Goal: Check status: Check status

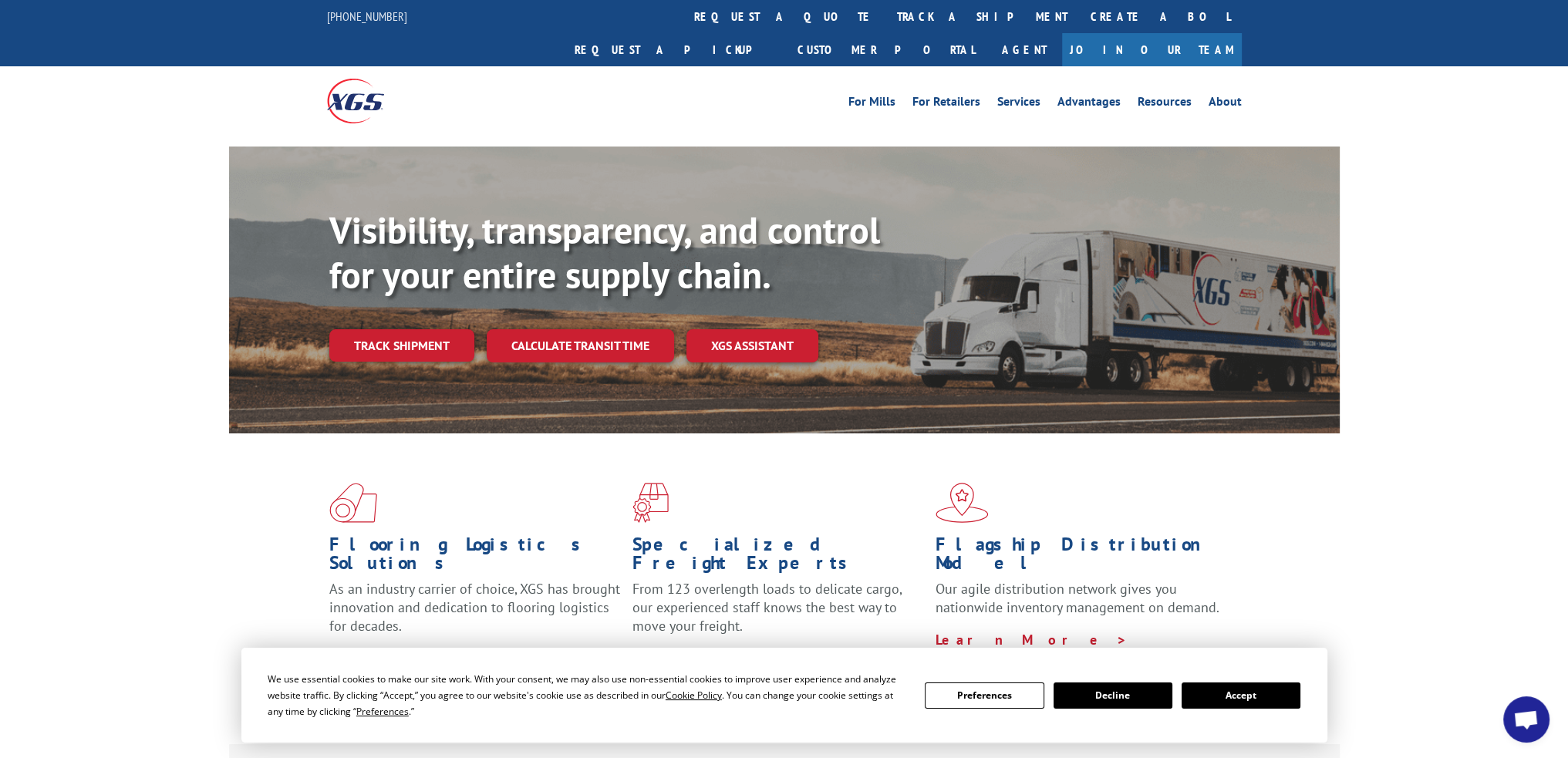
click at [386, 347] on div "Visibility, transparency, and control for your entire supply chain. Track shipm…" at bounding box center [835, 315] width 1011 height 215
click at [400, 329] on link "Track shipment" at bounding box center [402, 345] width 145 height 32
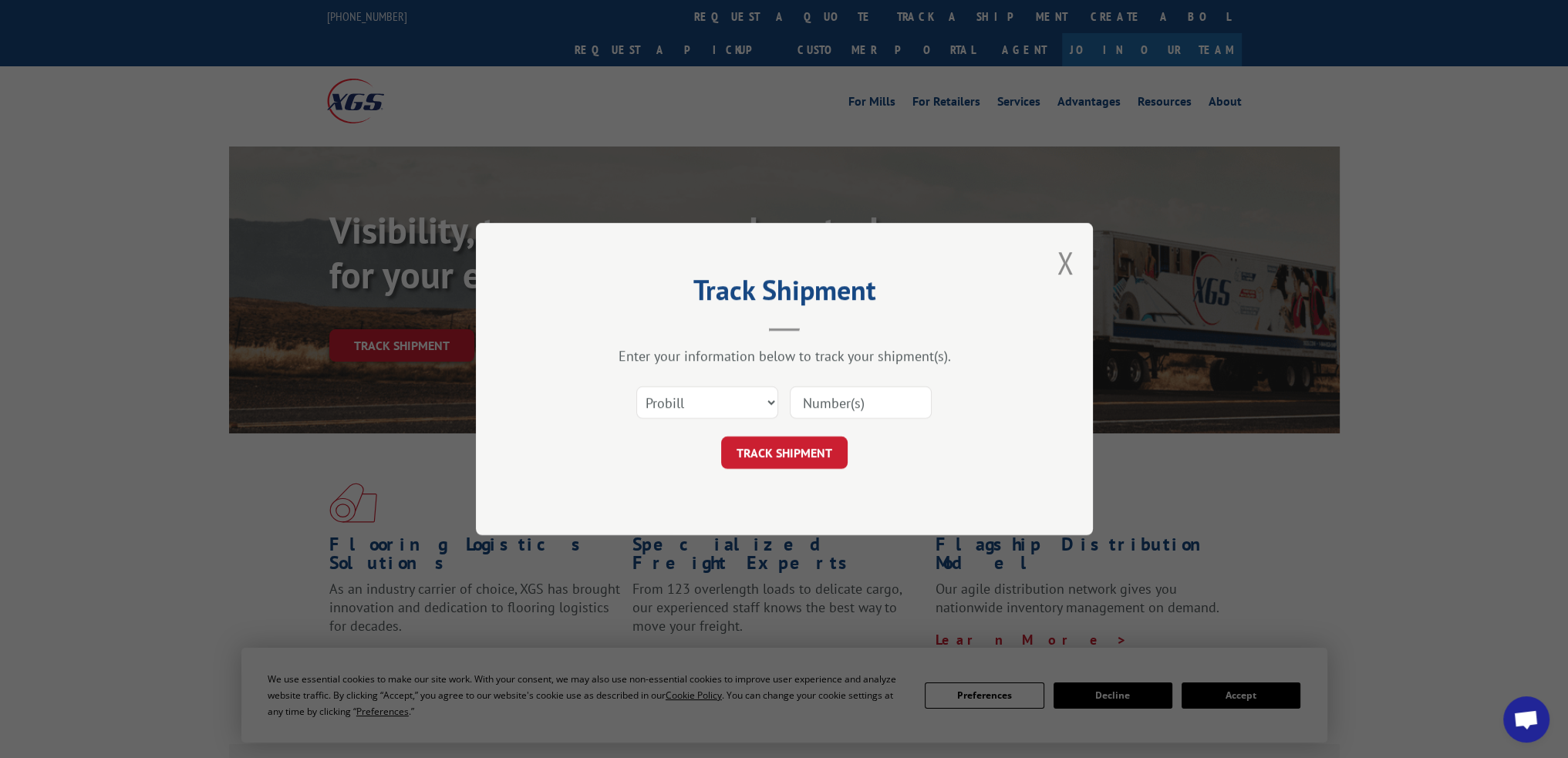
click at [856, 402] on input at bounding box center [861, 402] width 142 height 32
type input "372614"
click button "TRACK SHIPMENT" at bounding box center [784, 452] width 126 height 32
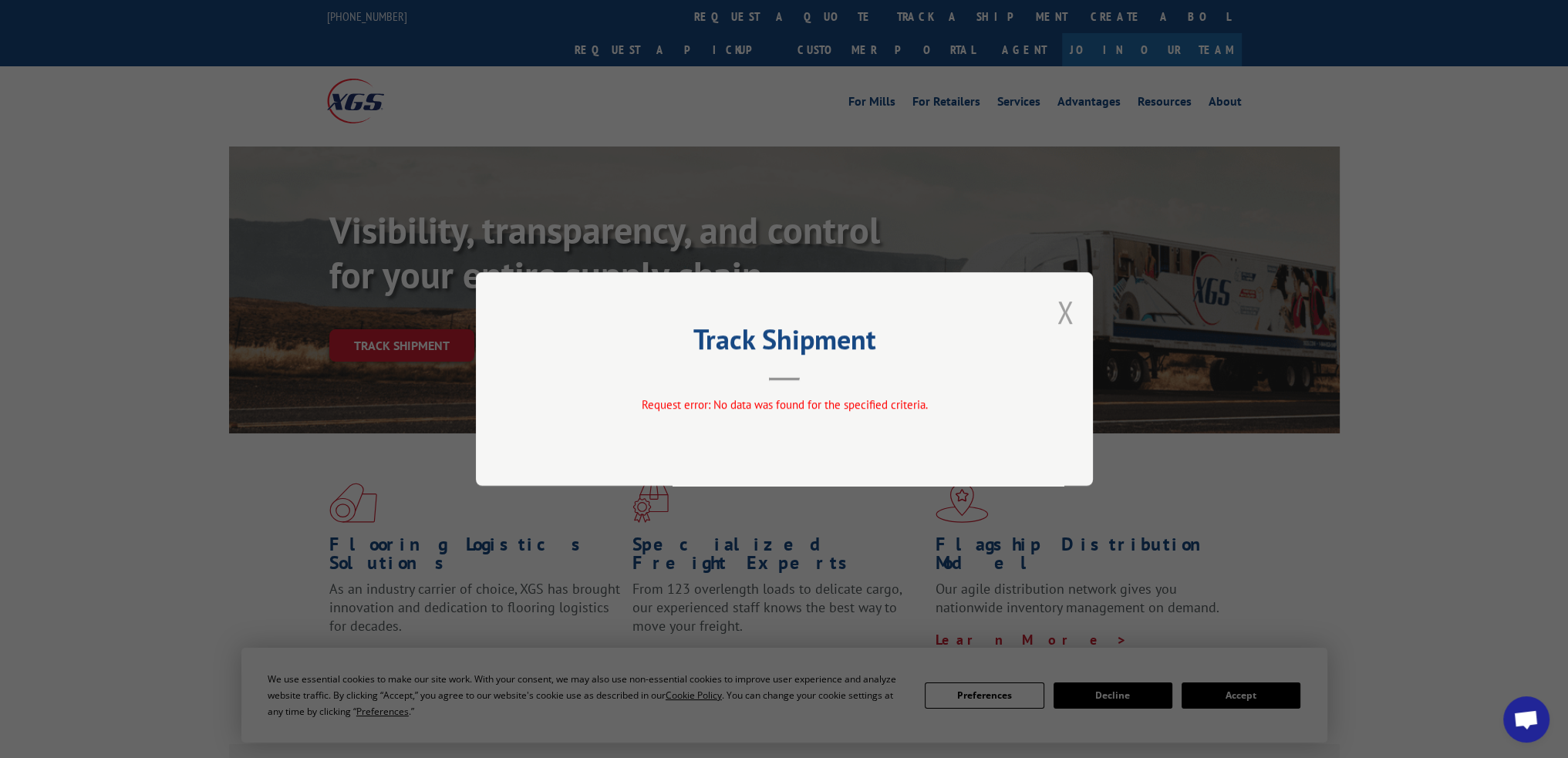
click at [1060, 312] on button "Close modal" at bounding box center [1066, 312] width 17 height 41
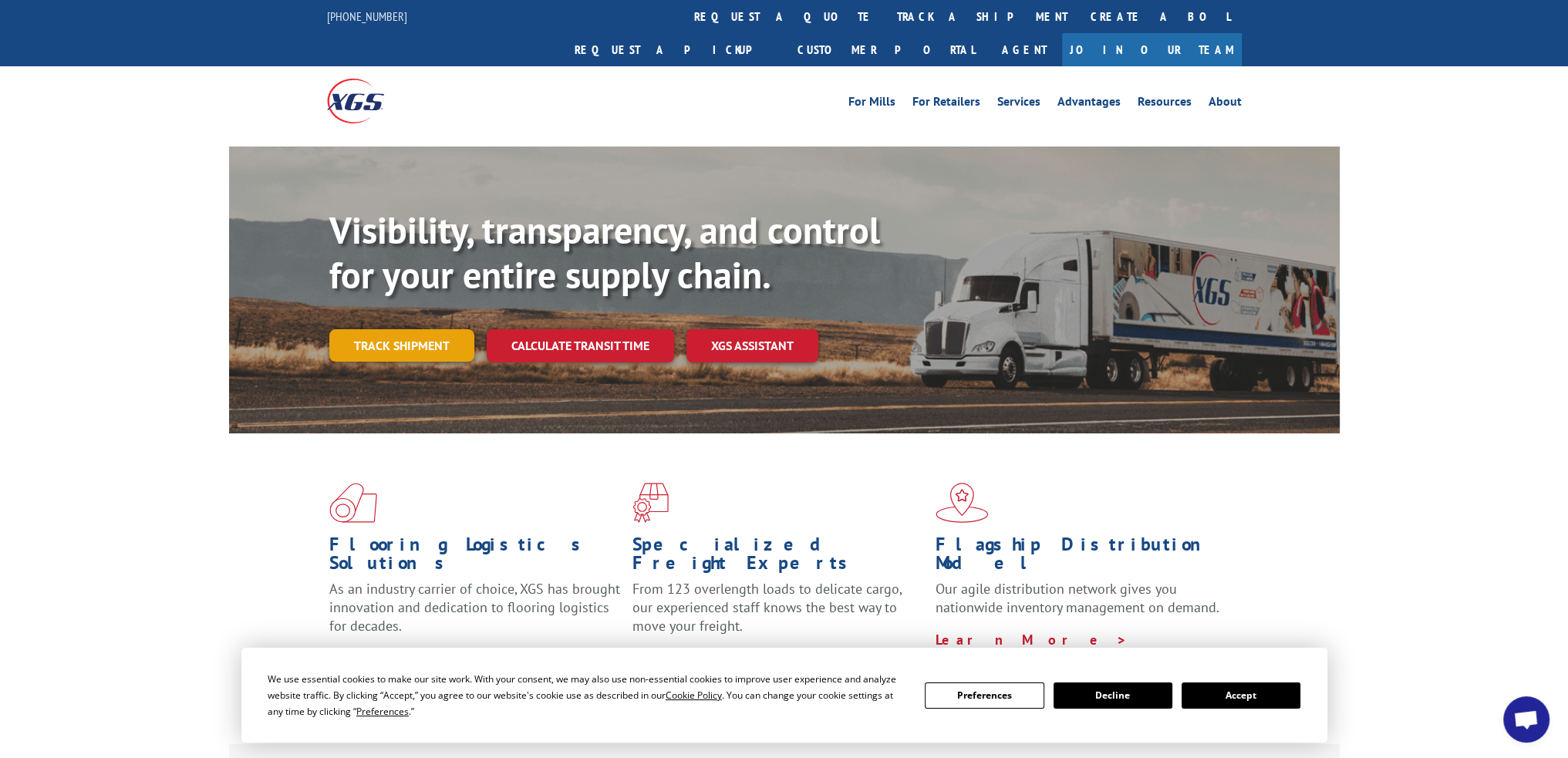
click at [393, 329] on link "Track shipment" at bounding box center [402, 345] width 145 height 32
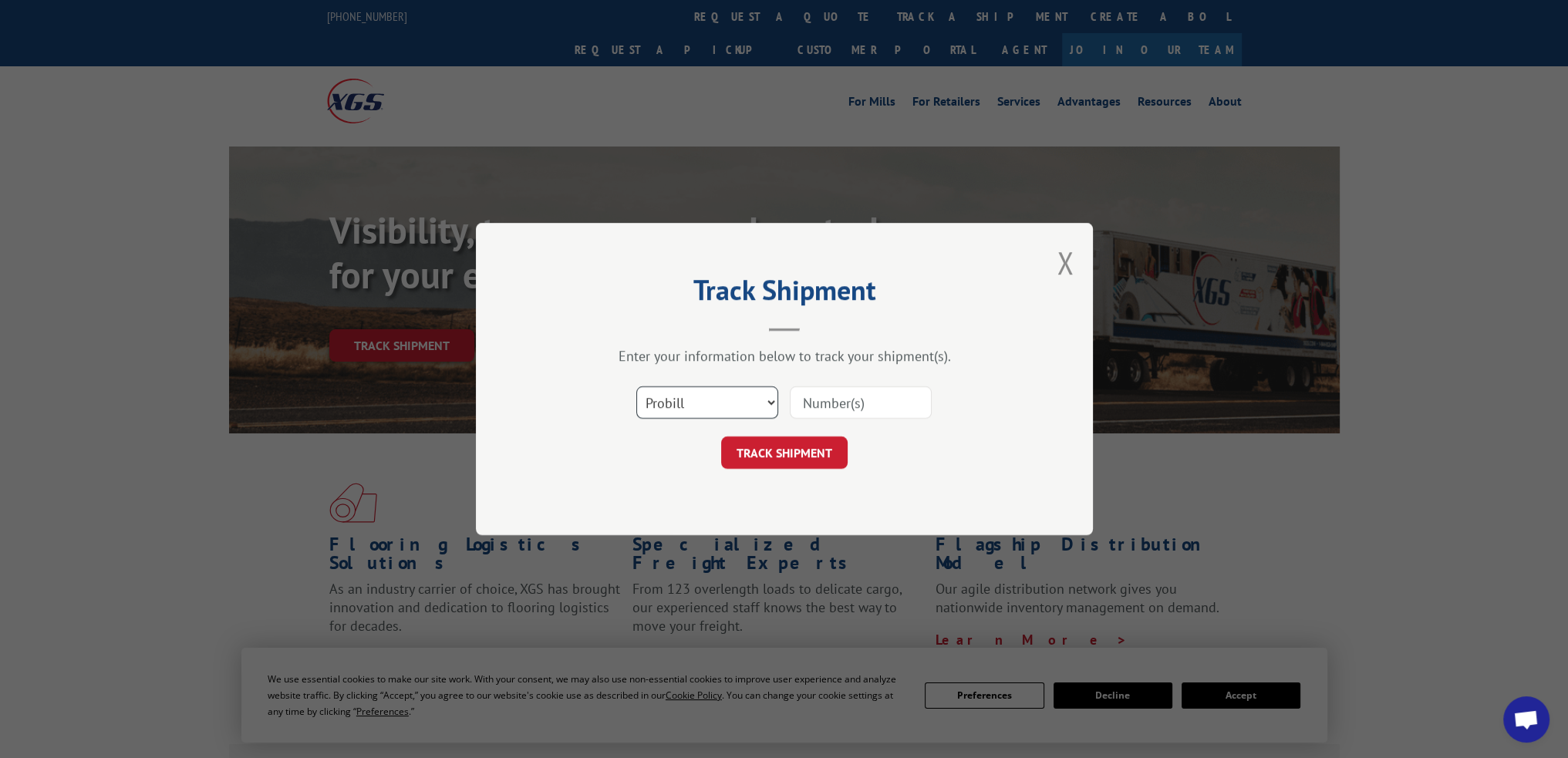
click at [698, 407] on select "Select category... Probill BOL PO" at bounding box center [707, 402] width 142 height 32
select select "bol"
click at [636, 386] on select "Select category... Probill BOL PO" at bounding box center [707, 402] width 142 height 32
click at [817, 403] on input at bounding box center [861, 402] width 142 height 32
type input "372614"
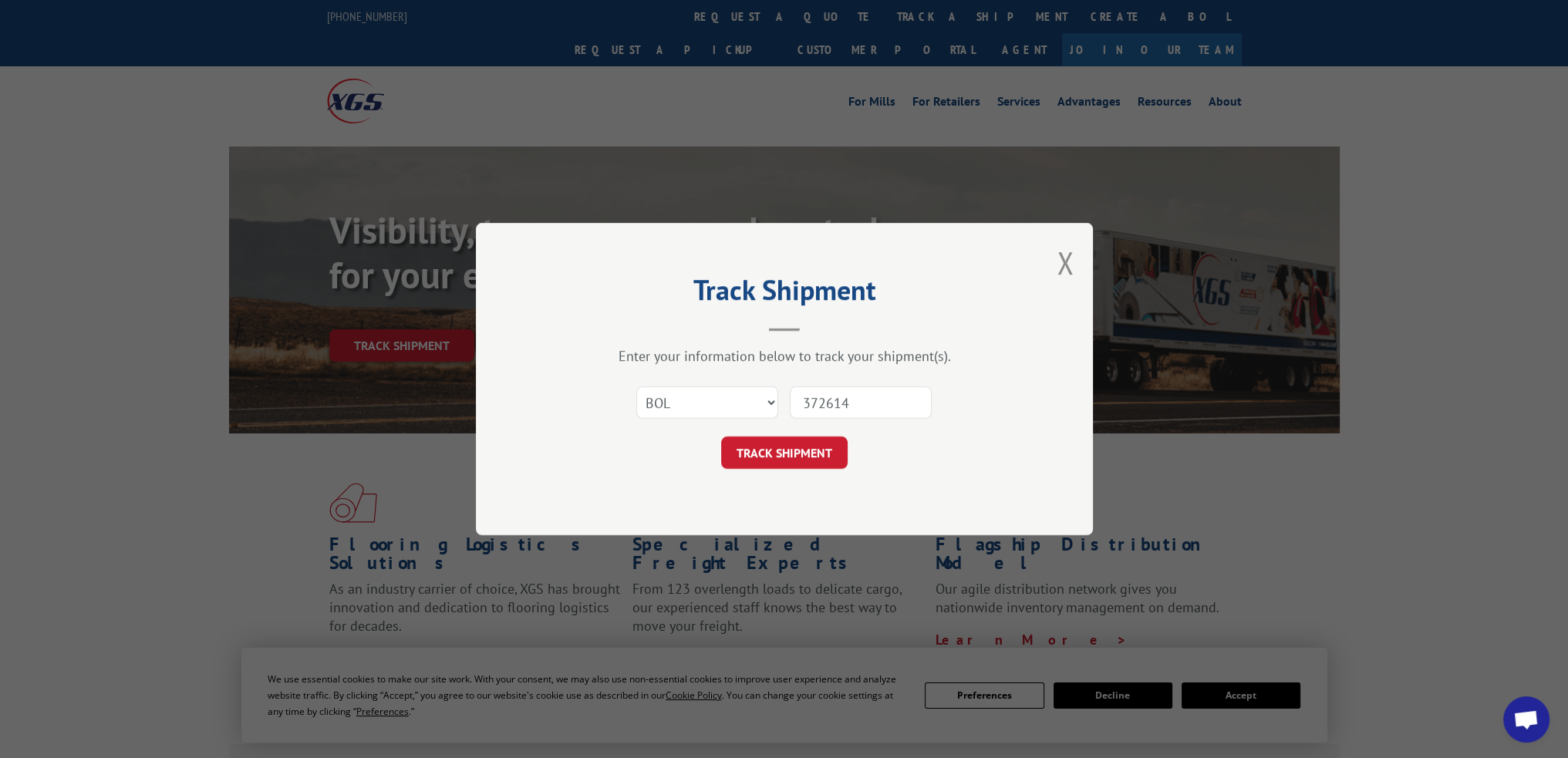
click button "TRACK SHIPMENT" at bounding box center [784, 452] width 126 height 32
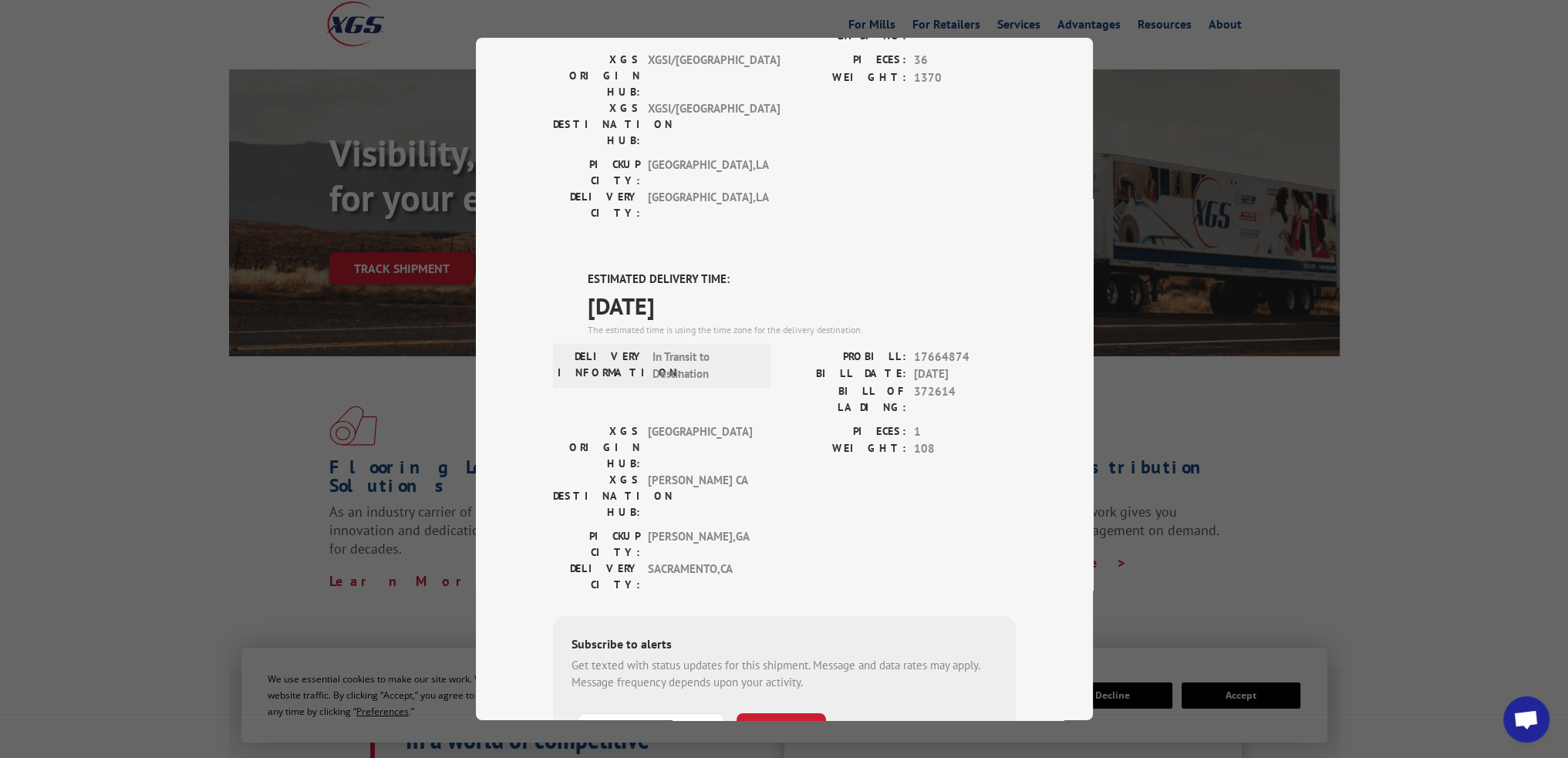
scroll to position [263, 0]
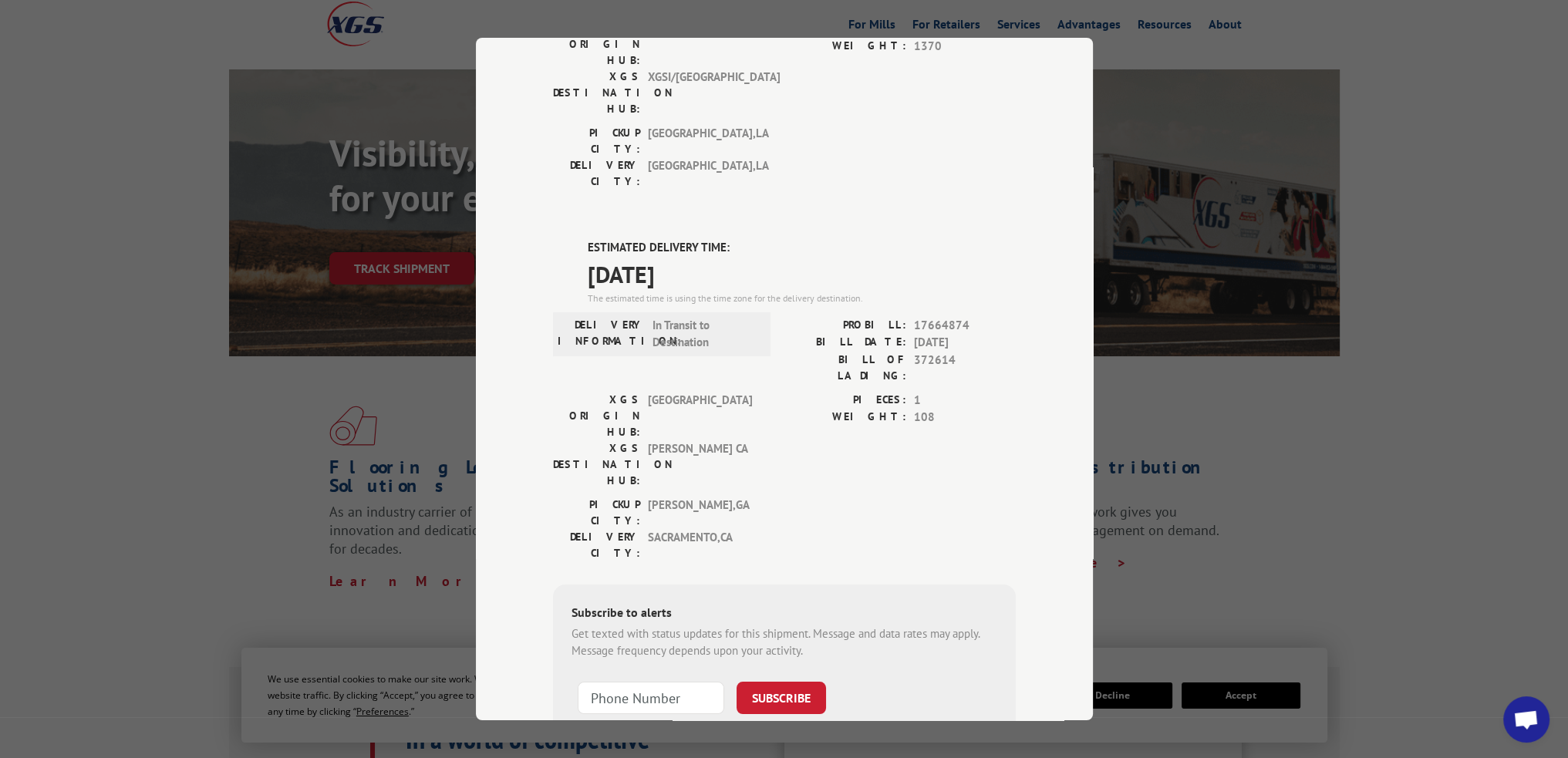
click at [764, 317] on div "DELIVERY INFORMATION: In Transit to Destination" at bounding box center [662, 354] width 218 height 75
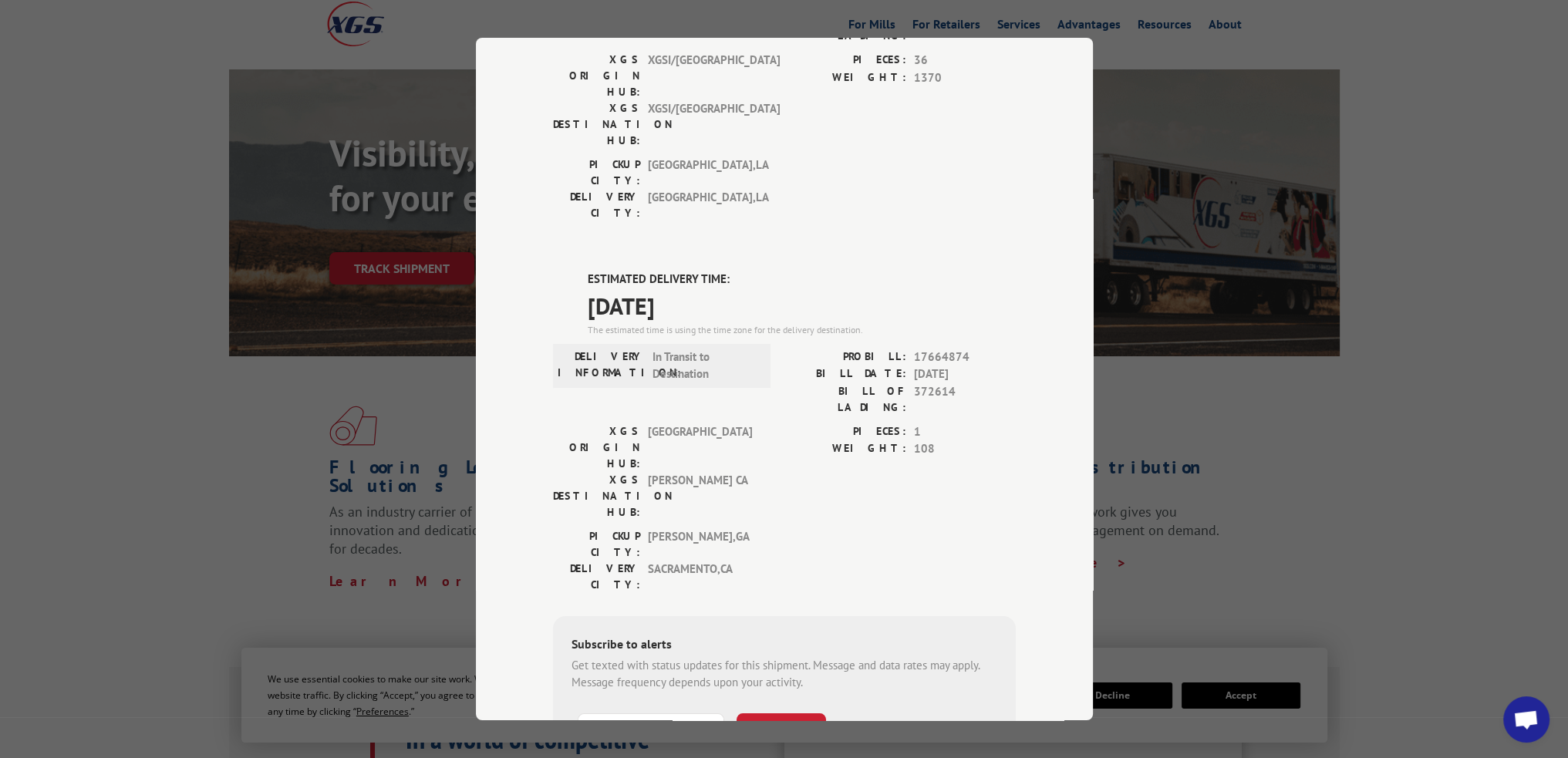
scroll to position [232, 0]
